Goal: Task Accomplishment & Management: Complete application form

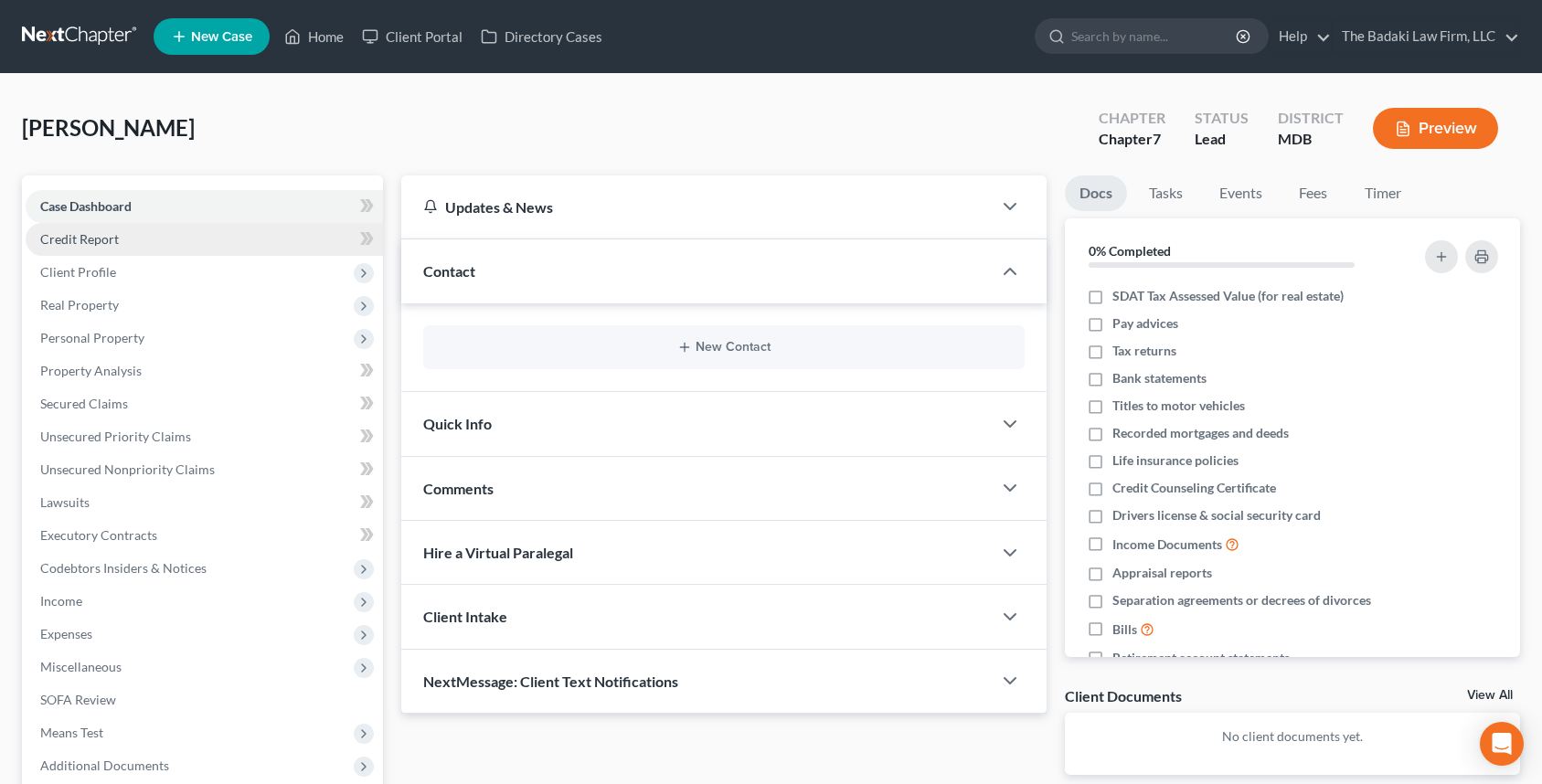
scroll to position [92, 0]
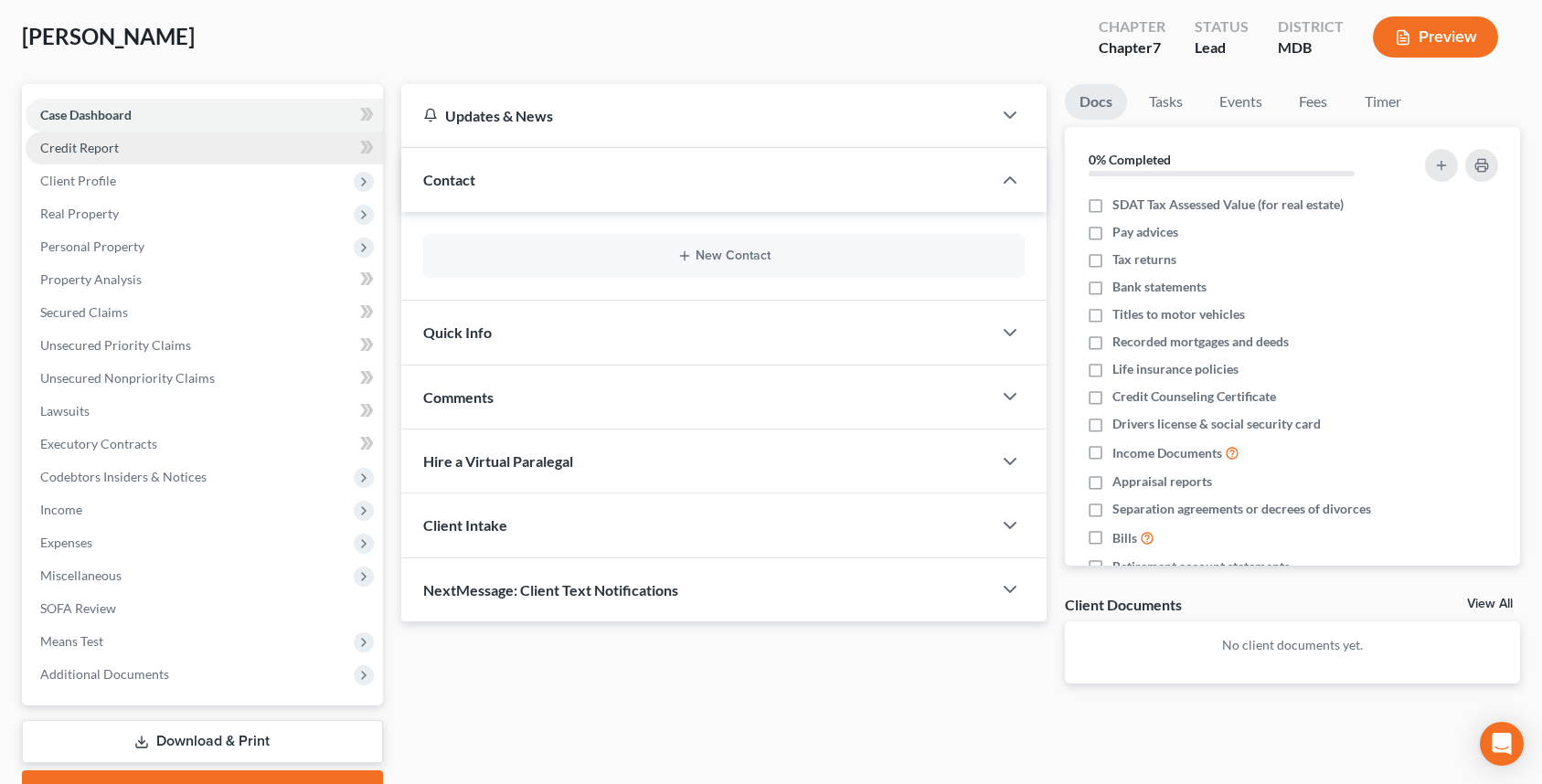
click at [124, 142] on link "Credit Report" at bounding box center [204, 148] width 357 height 33
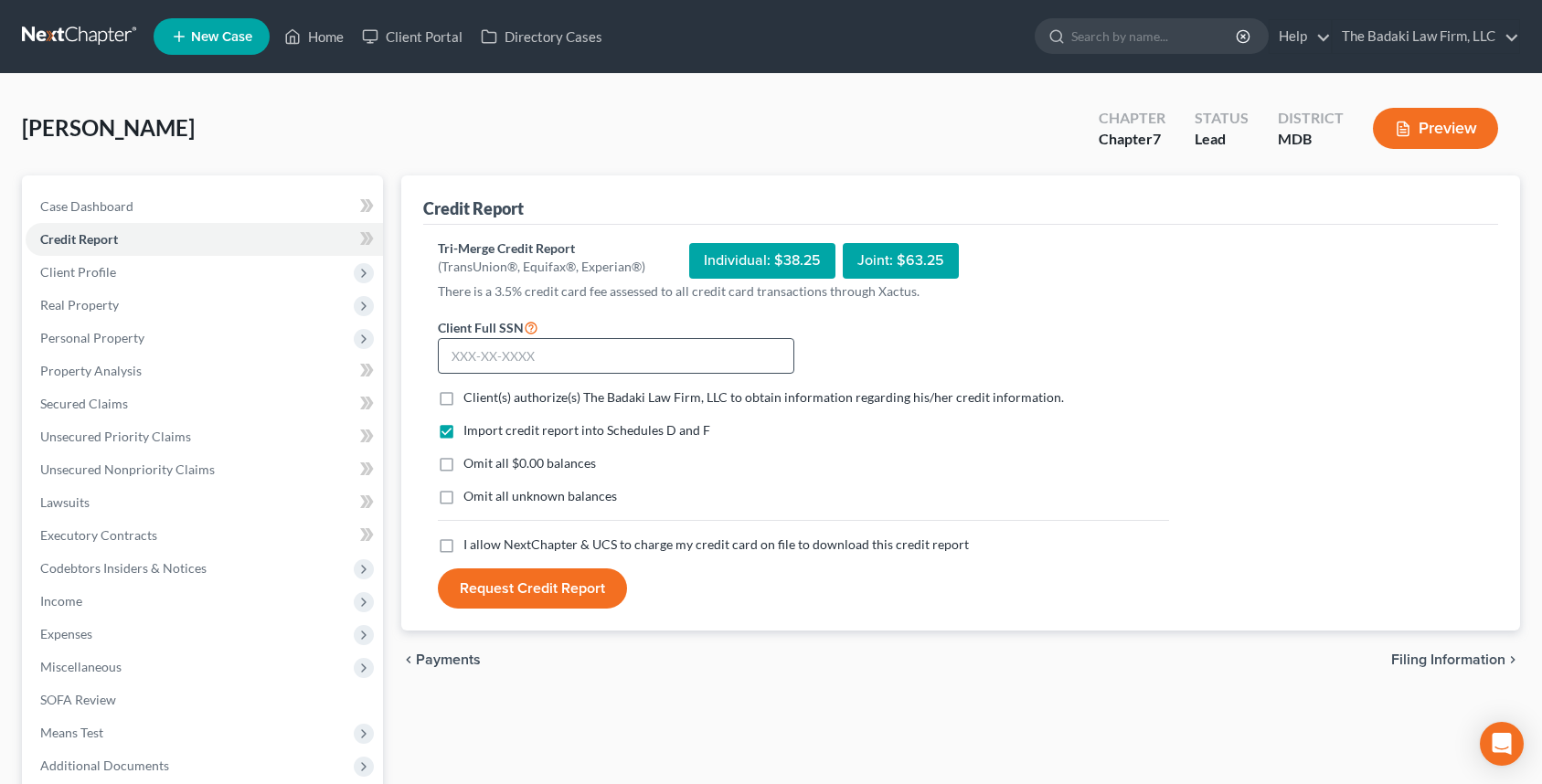
drag, startPoint x: 641, startPoint y: 331, endPoint x: 634, endPoint y: 364, distance: 33.7
click at [634, 347] on div "Client Full SSN *" at bounding box center [616, 345] width 375 height 59
click at [634, 364] on input "text" at bounding box center [616, 356] width 357 height 36
click at [563, 348] on input "text" at bounding box center [616, 356] width 357 height 36
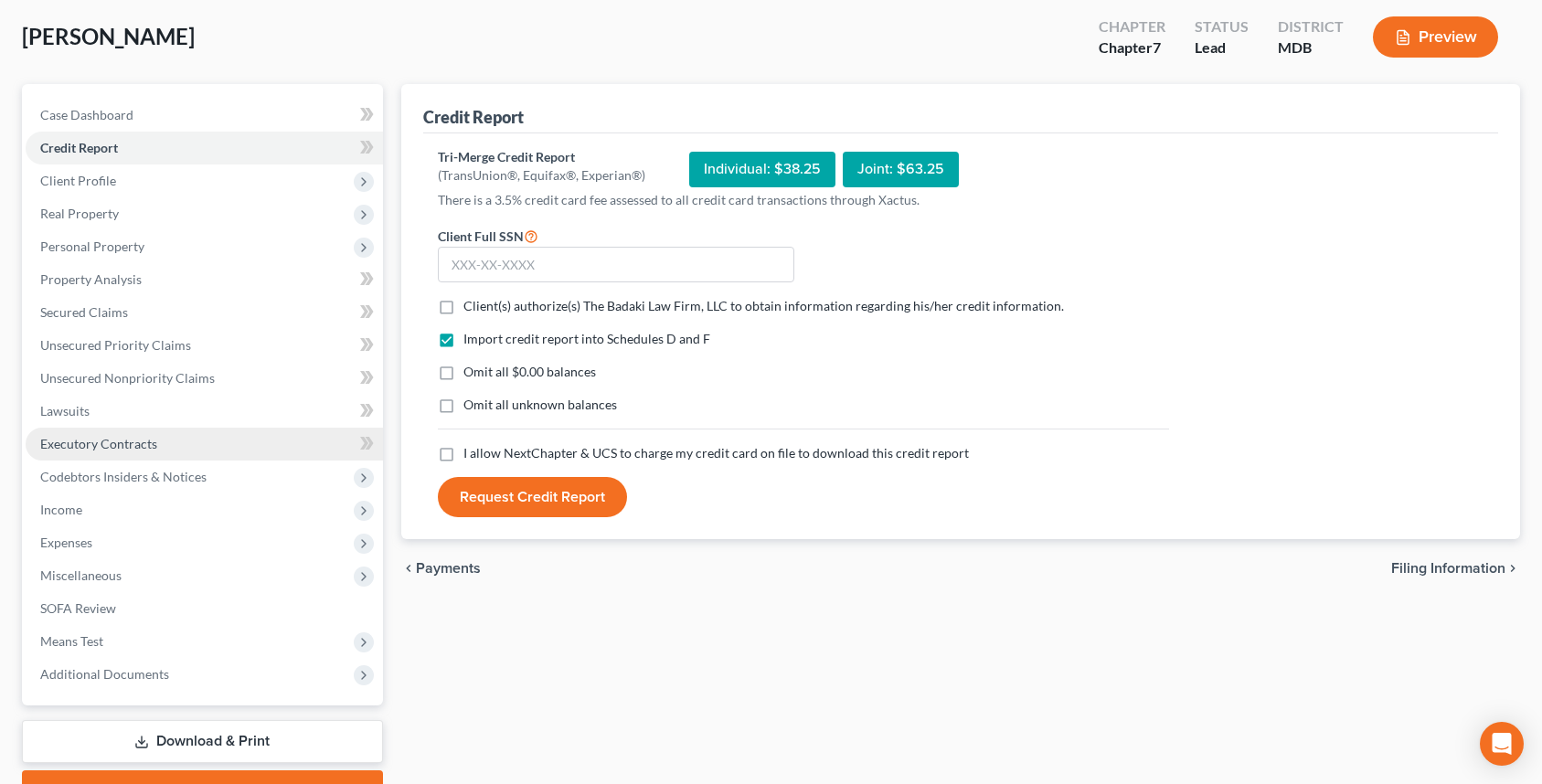
click at [145, 430] on link "Executory Contracts" at bounding box center [204, 445] width 357 height 33
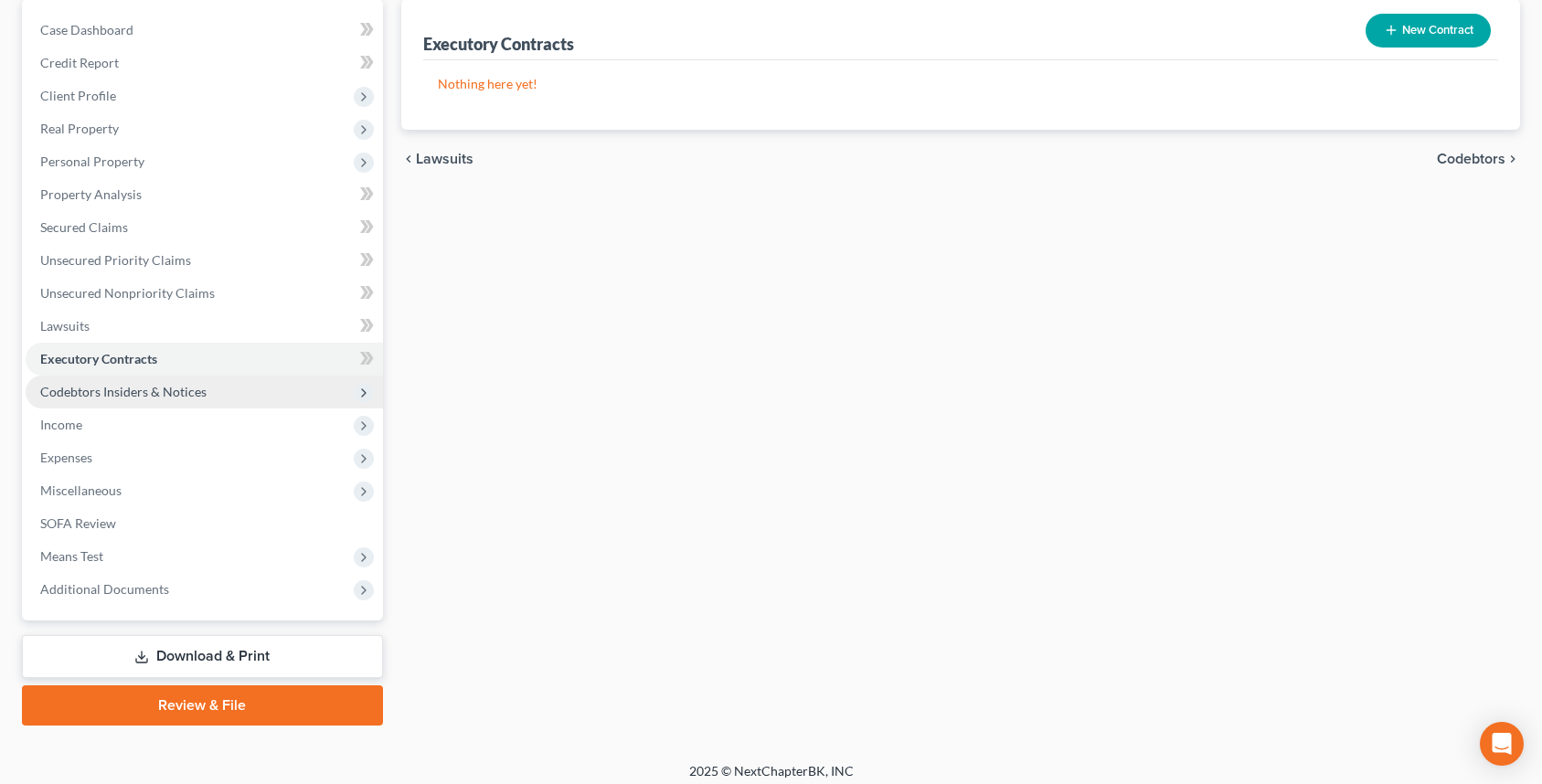
scroll to position [187, 0]
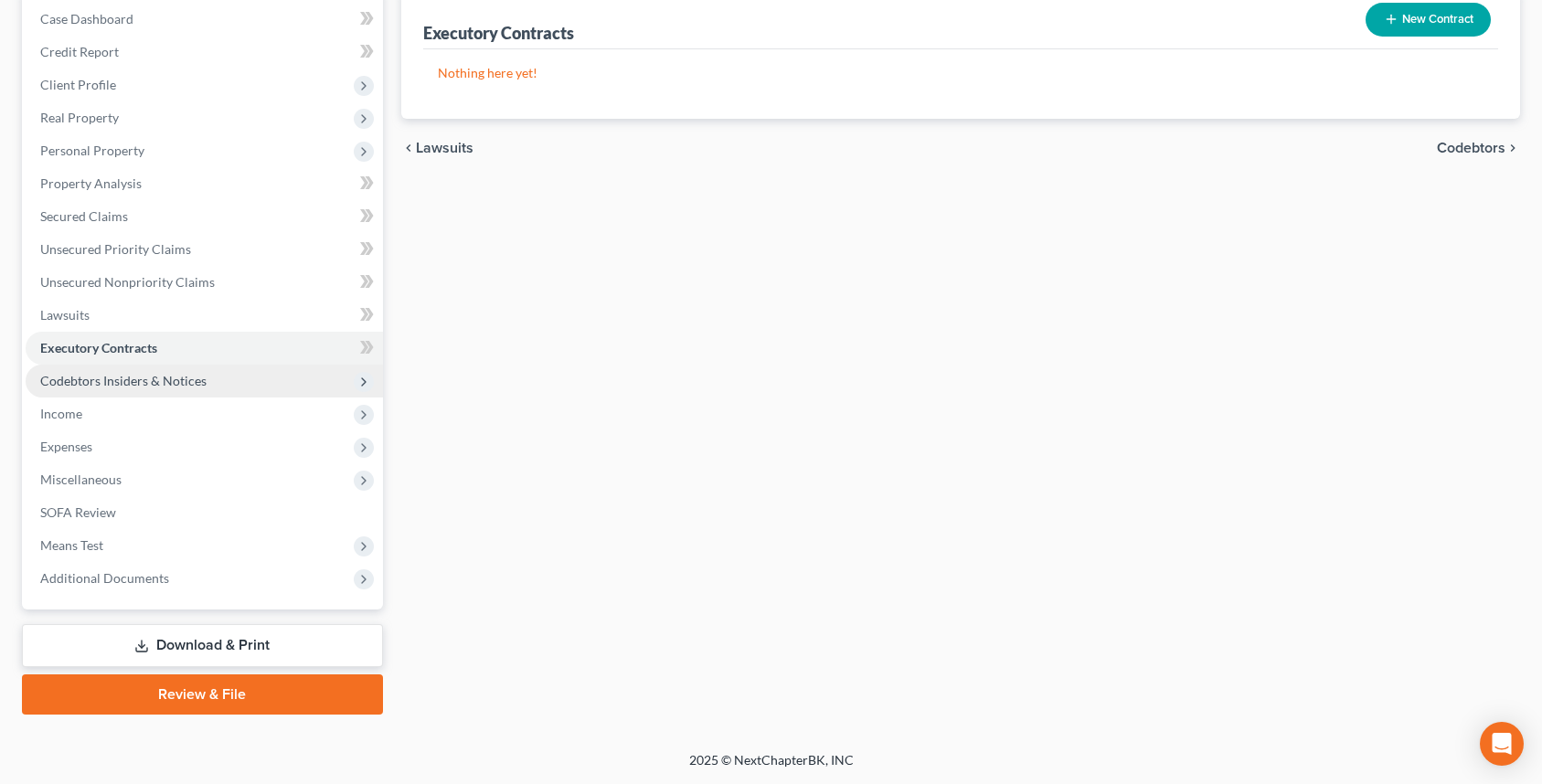
click at [153, 371] on span "Codebtors Insiders & Notices" at bounding box center [204, 381] width 357 height 33
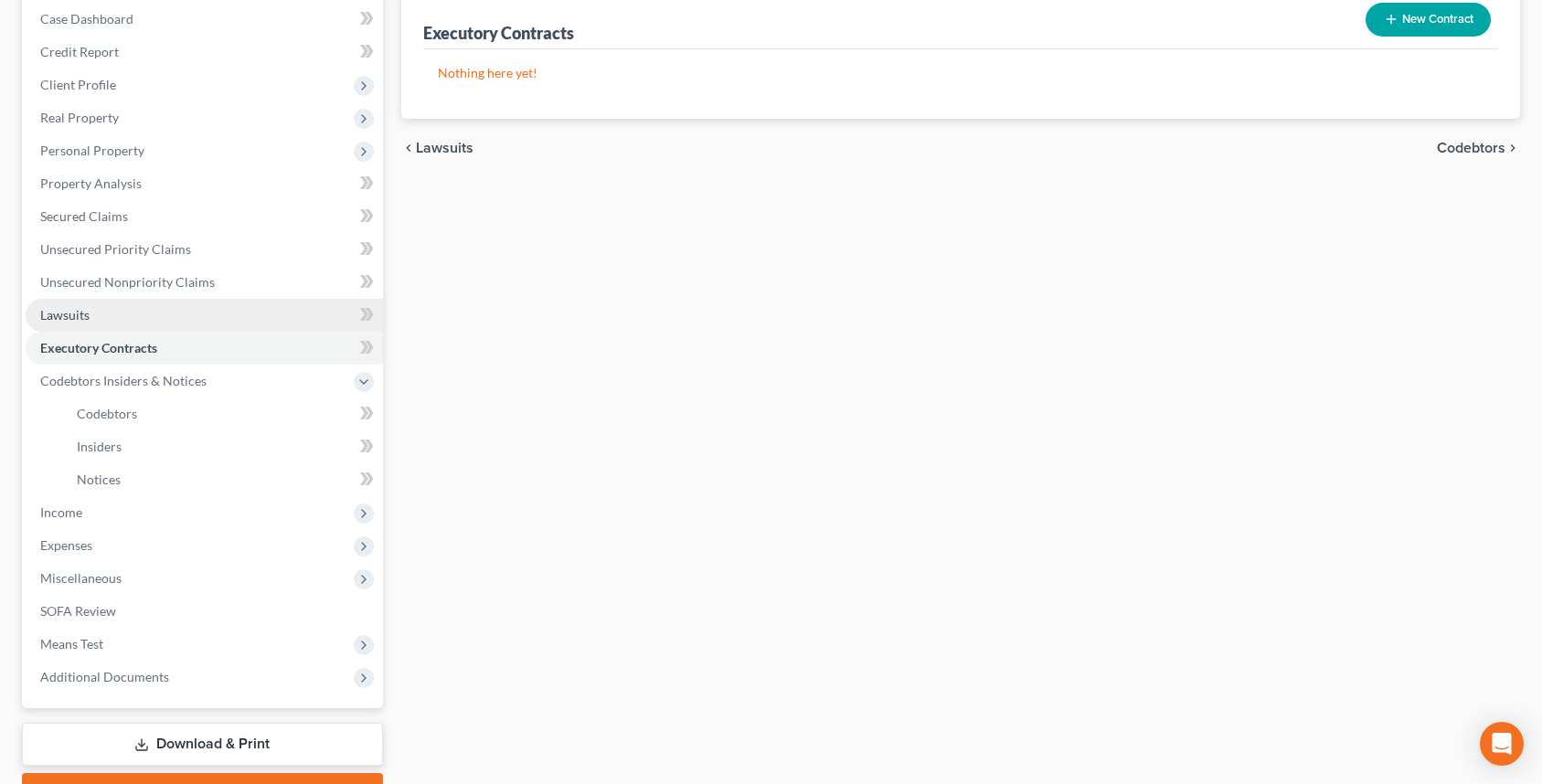
click at [116, 311] on link "Lawsuits" at bounding box center [204, 315] width 357 height 33
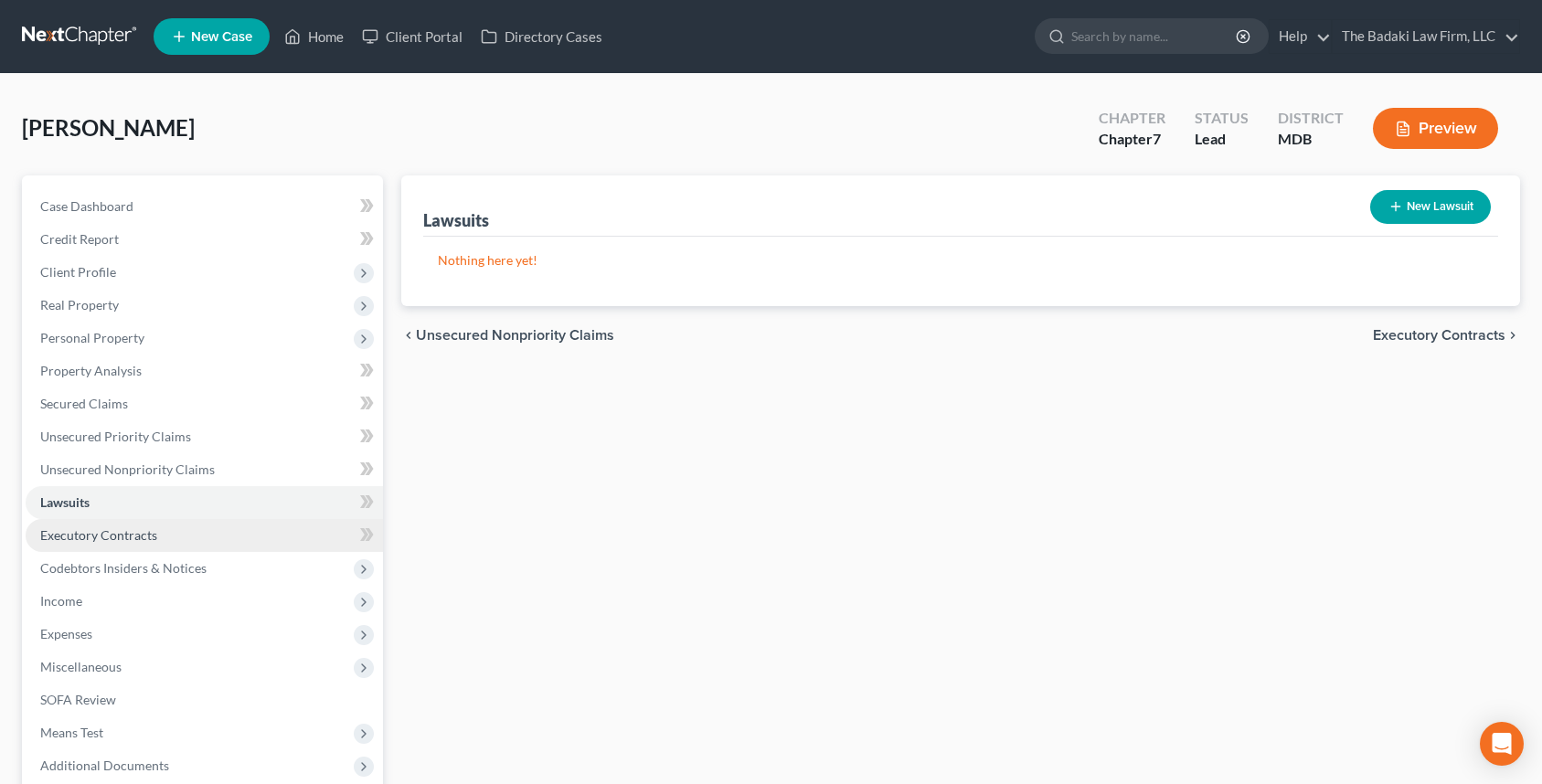
click at [195, 548] on link "Executory Contracts" at bounding box center [204, 535] width 357 height 33
